Goal: Information Seeking & Learning: Find contact information

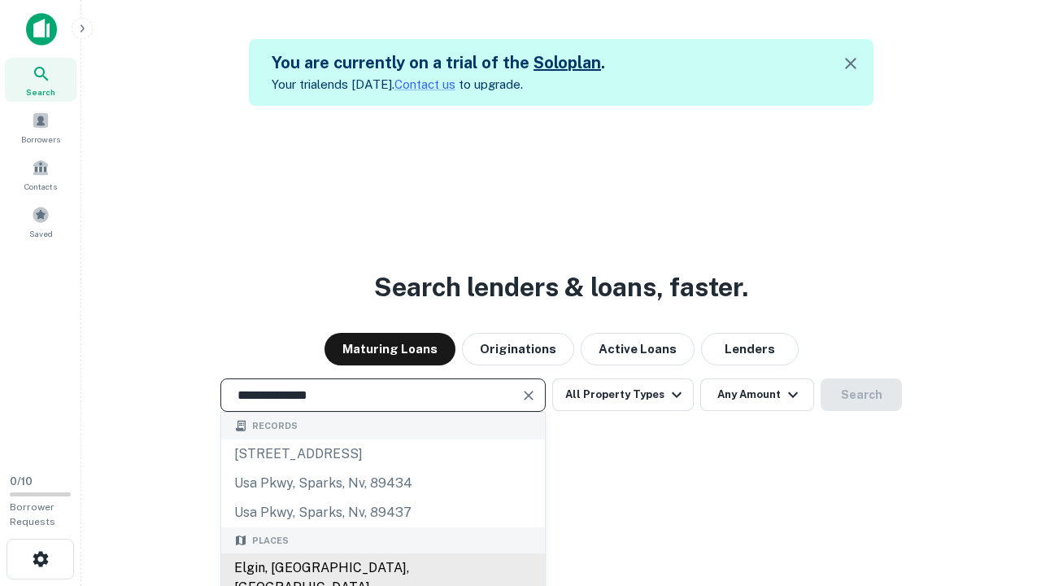
click at [382, 568] on div "Elgin, [GEOGRAPHIC_DATA], [GEOGRAPHIC_DATA]" at bounding box center [383, 577] width 324 height 49
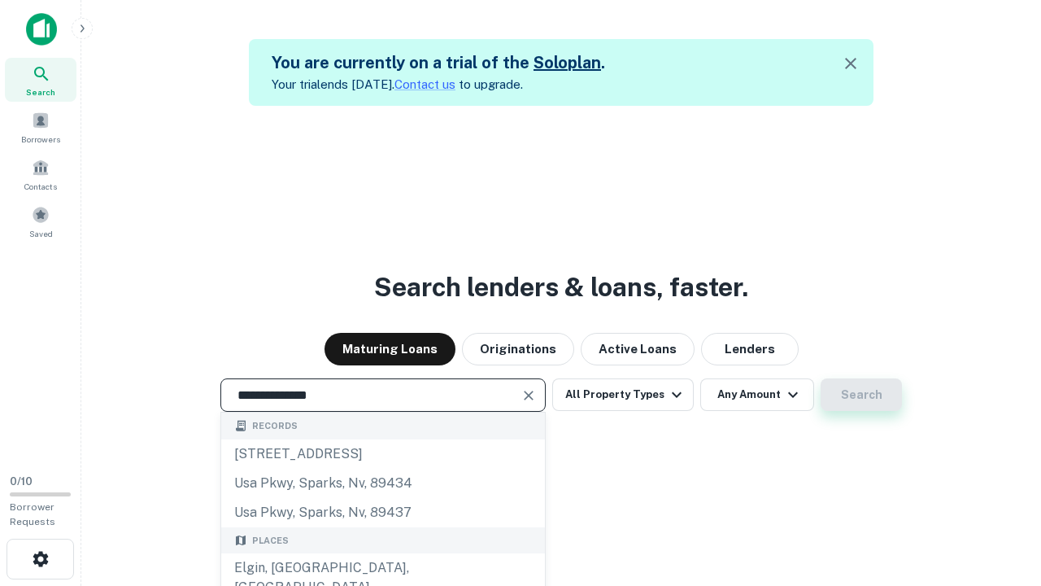
type input "**********"
click at [862, 395] on button "Search" at bounding box center [861, 394] width 81 height 33
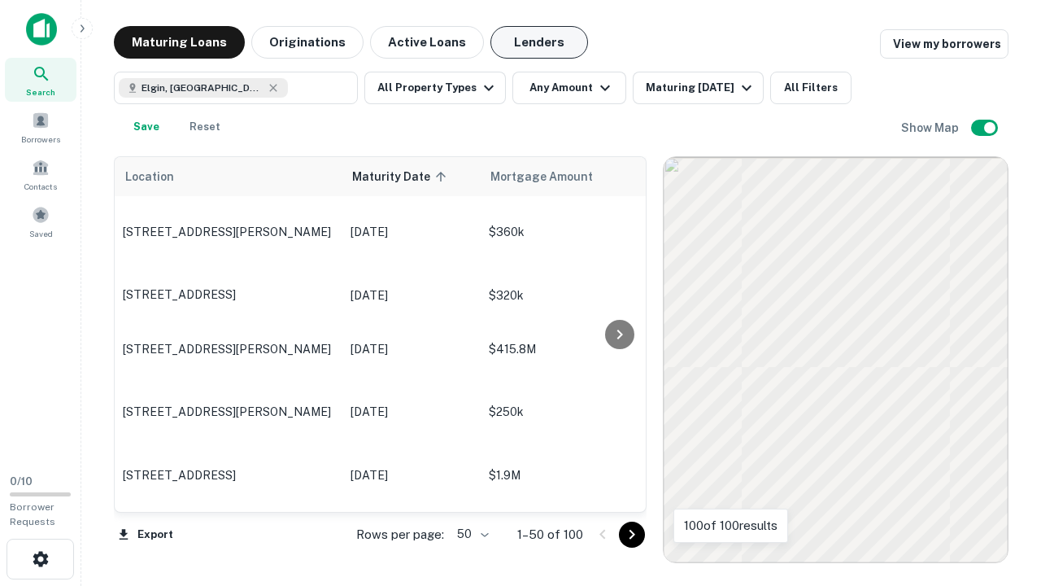
click at [539, 42] on button "Lenders" at bounding box center [540, 42] width 98 height 33
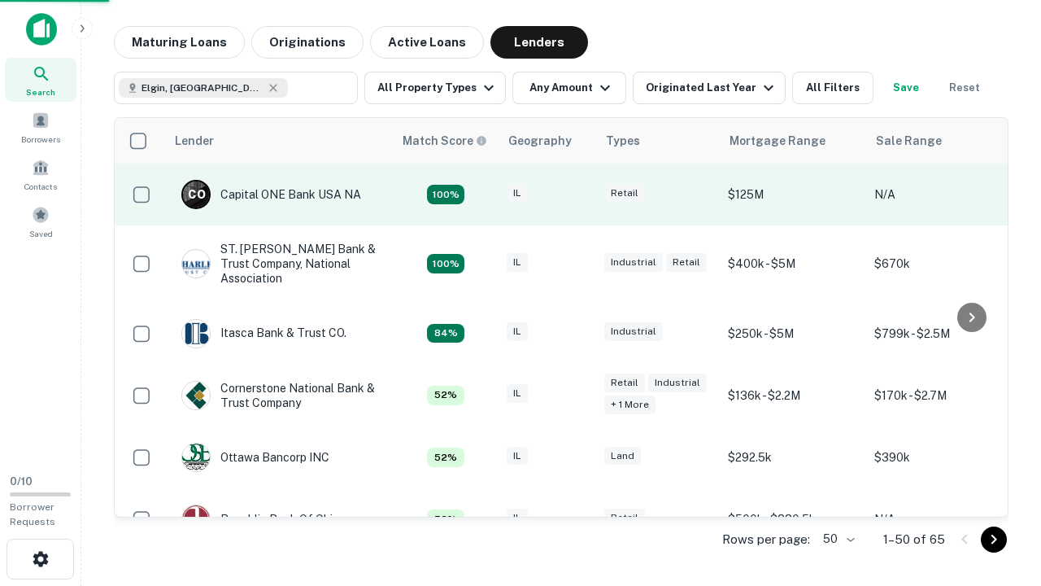
click at [578, 194] on div "IL" at bounding box center [547, 195] width 81 height 22
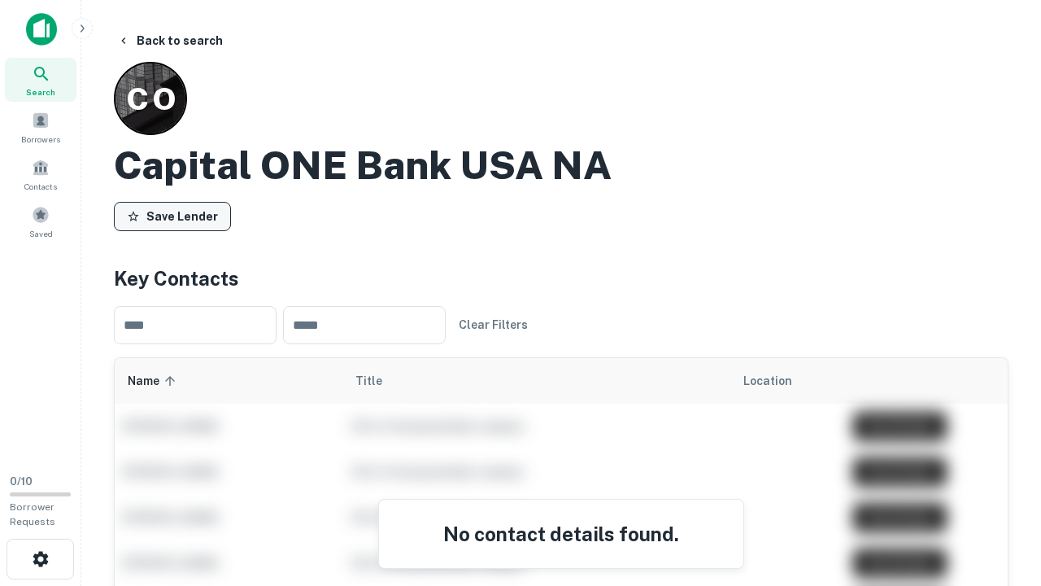
click at [172, 216] on button "Save Lender" at bounding box center [172, 216] width 117 height 29
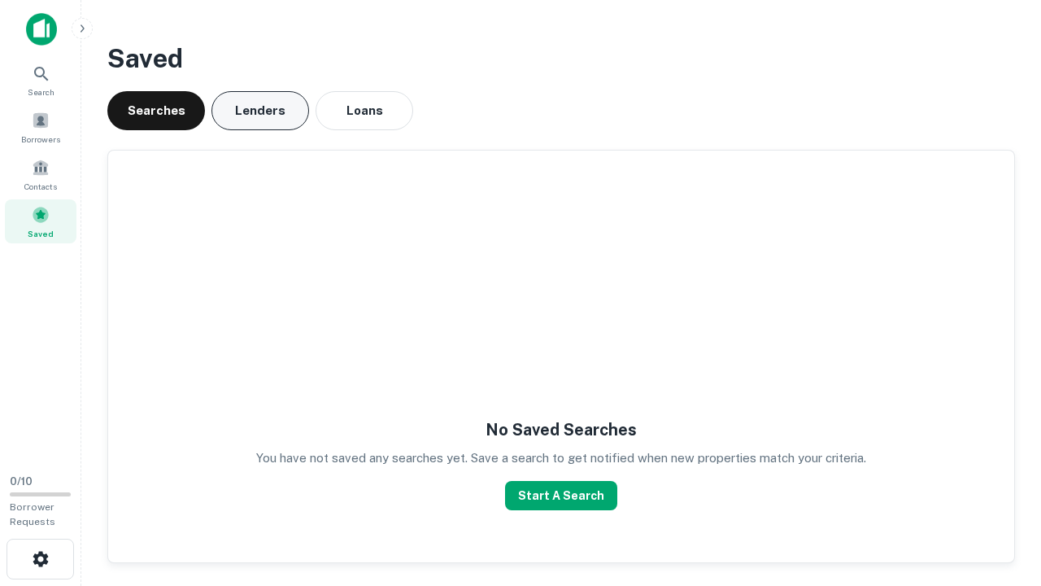
click at [260, 111] on button "Lenders" at bounding box center [261, 110] width 98 height 39
